Goal: Task Accomplishment & Management: Complete application form

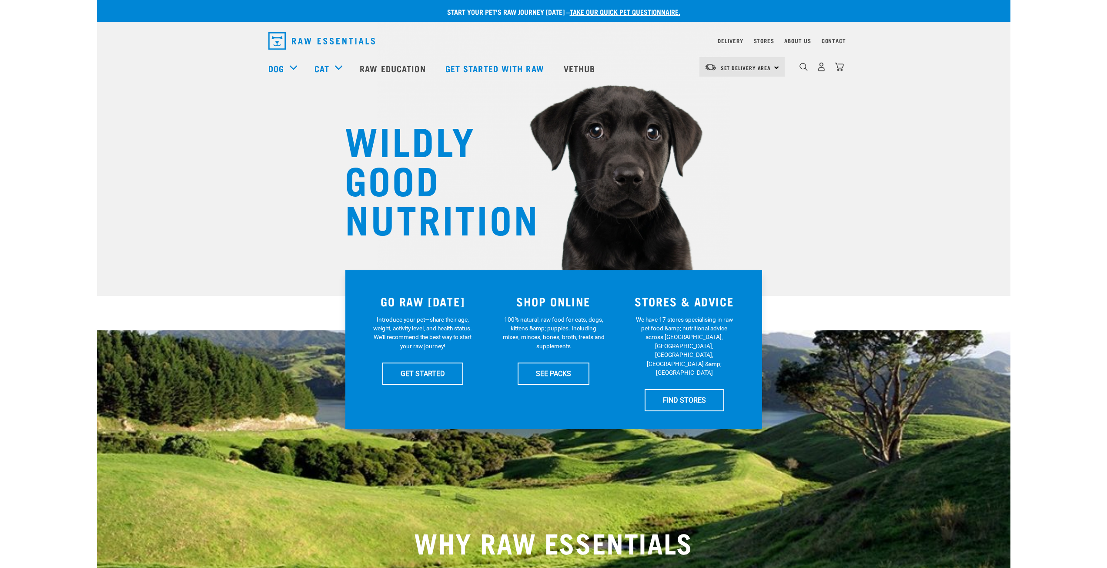
click at [836, 37] on div "Contact" at bounding box center [834, 41] width 24 height 10
click at [836, 39] on link "Contact" at bounding box center [834, 40] width 24 height 3
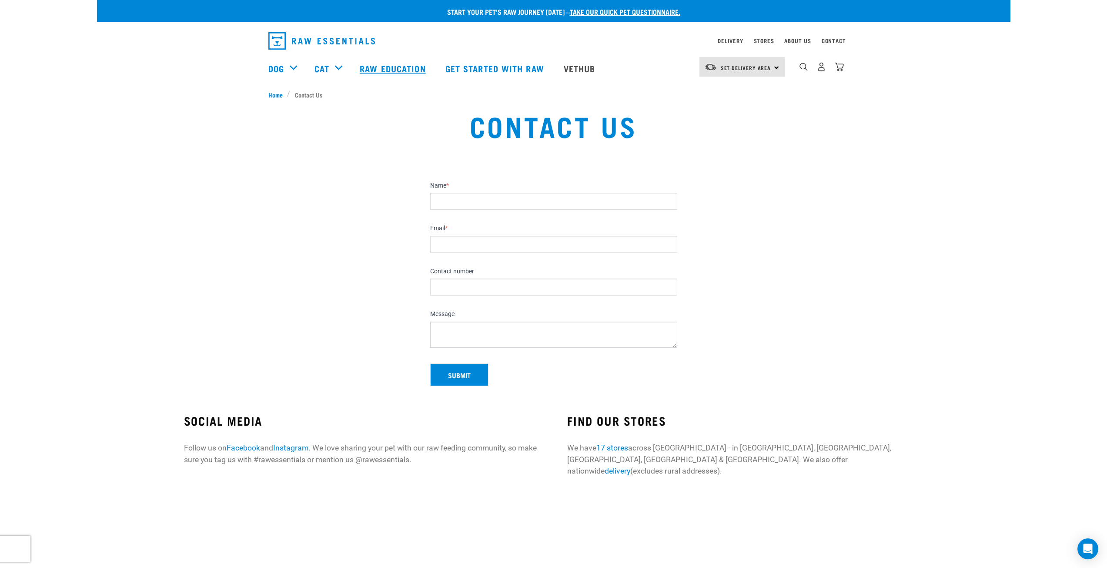
click at [373, 66] on link "Raw Education" at bounding box center [393, 68] width 85 height 35
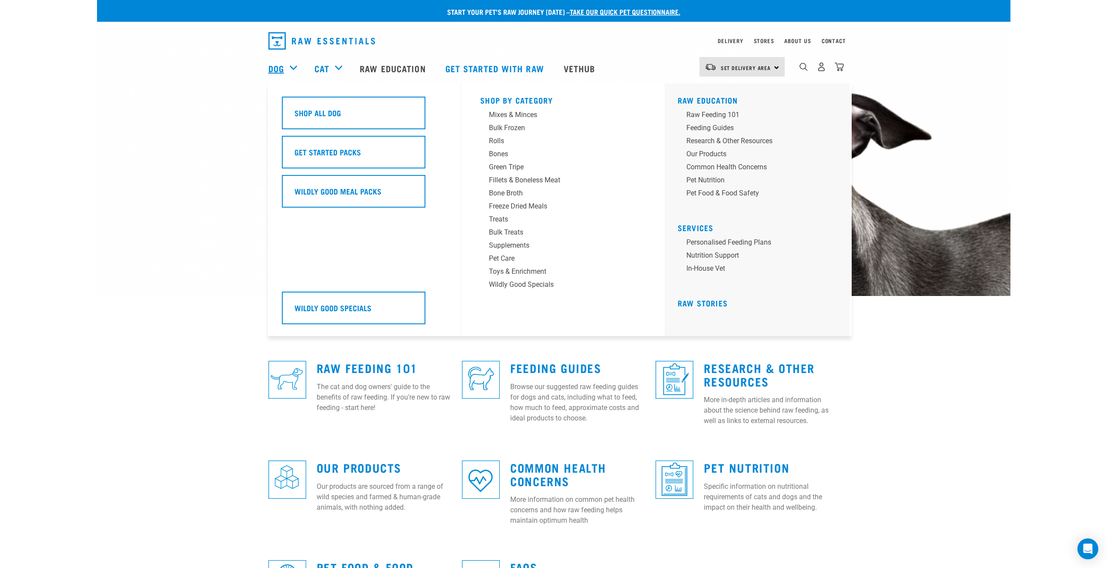
click at [277, 66] on link "Dog" at bounding box center [276, 68] width 16 height 13
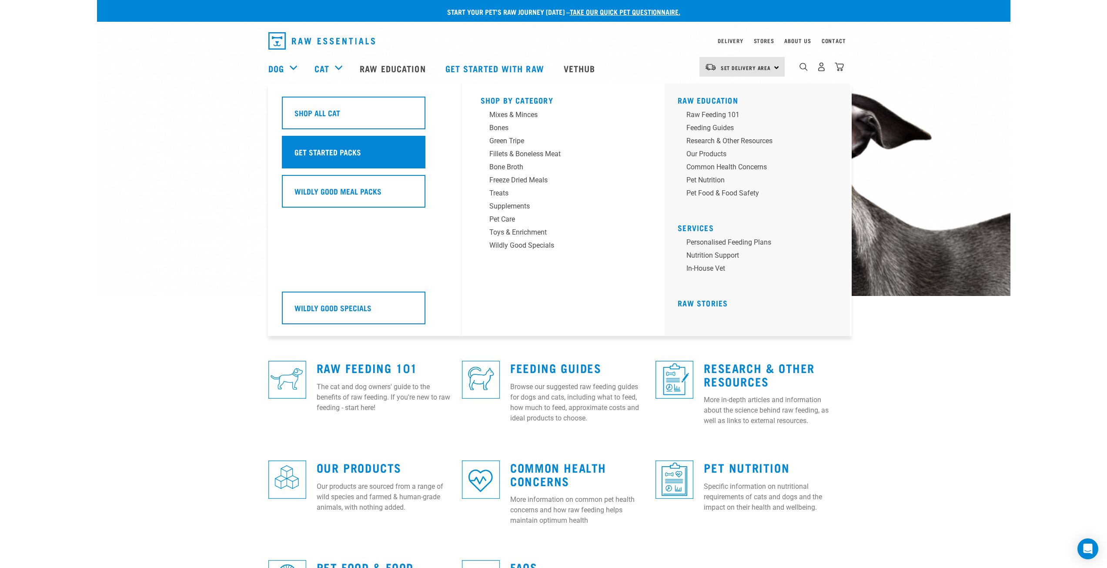
click at [317, 151] on h5 "Get Started Packs" at bounding box center [327, 151] width 67 height 11
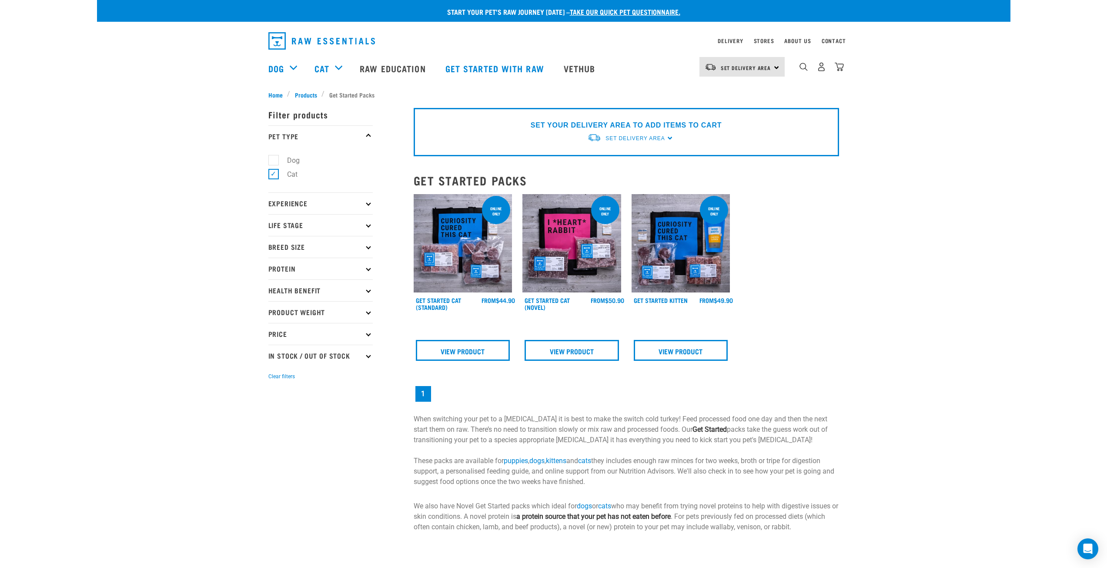
click at [331, 44] on img "dropdown navigation" at bounding box center [321, 40] width 107 height 17
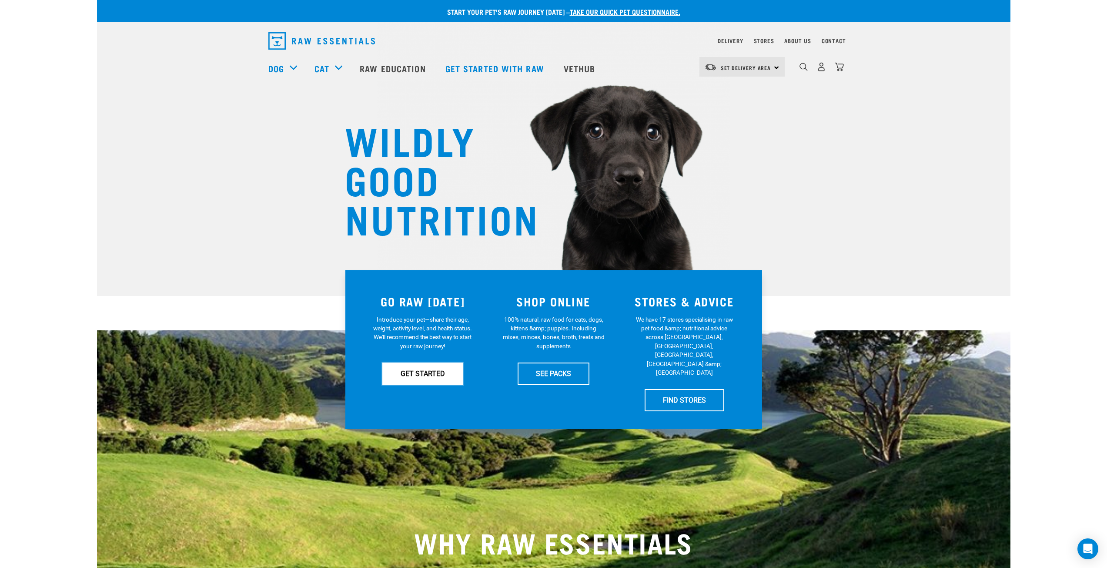
click at [414, 369] on link "GET STARTED" at bounding box center [422, 373] width 81 height 22
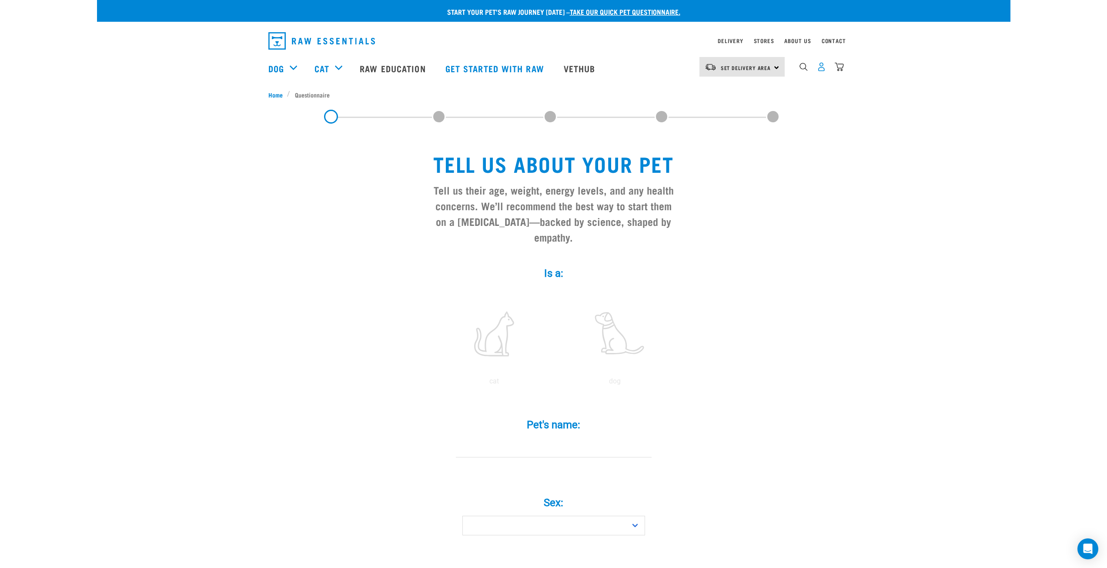
click at [818, 70] on img "dropdown navigation" at bounding box center [821, 66] width 9 height 9
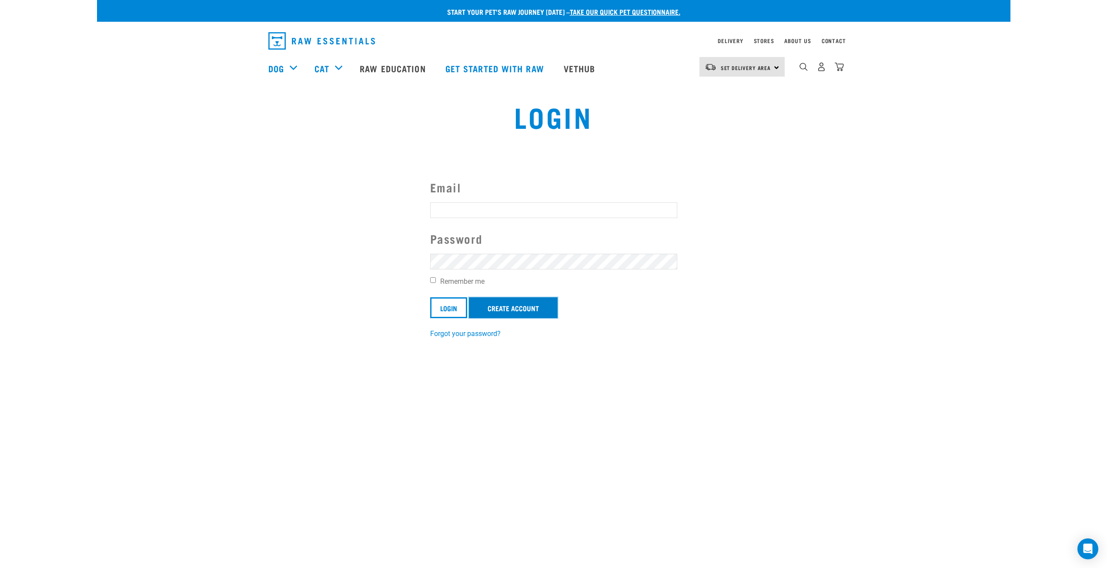
click at [532, 314] on link "Create Account" at bounding box center [513, 307] width 89 height 21
